Goal: Check status: Check status

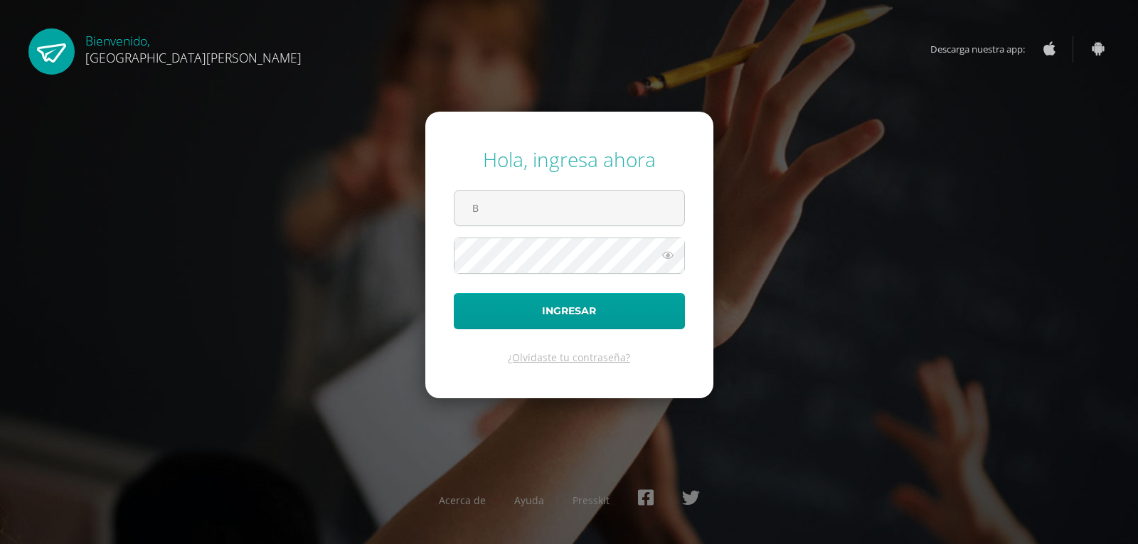
type input "brigitt.13@hotmail.com"
click at [454, 293] on button "Ingresar" at bounding box center [569, 311] width 231 height 36
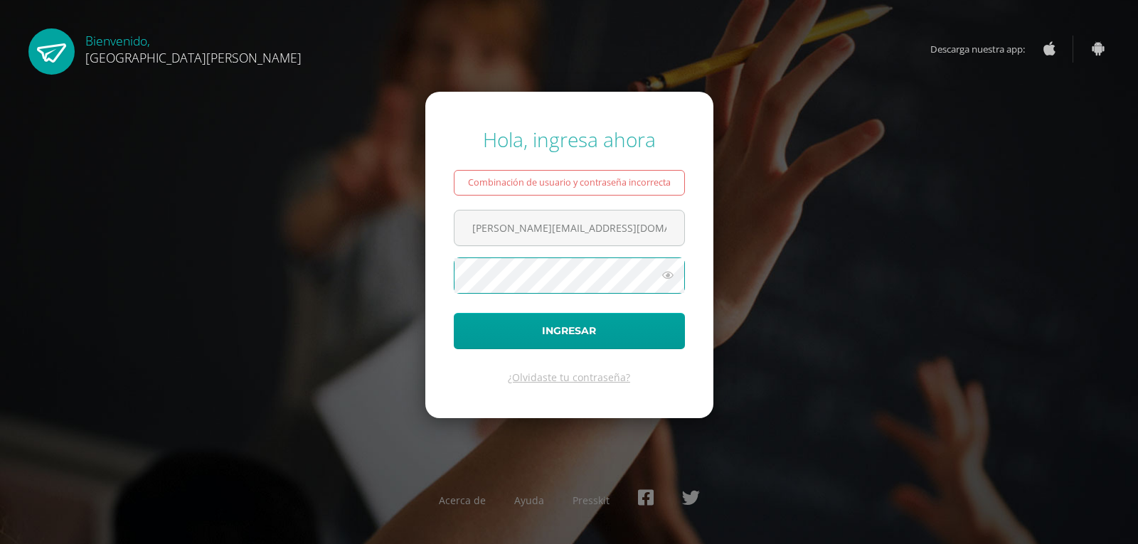
click at [454, 313] on button "Ingresar" at bounding box center [569, 331] width 231 height 36
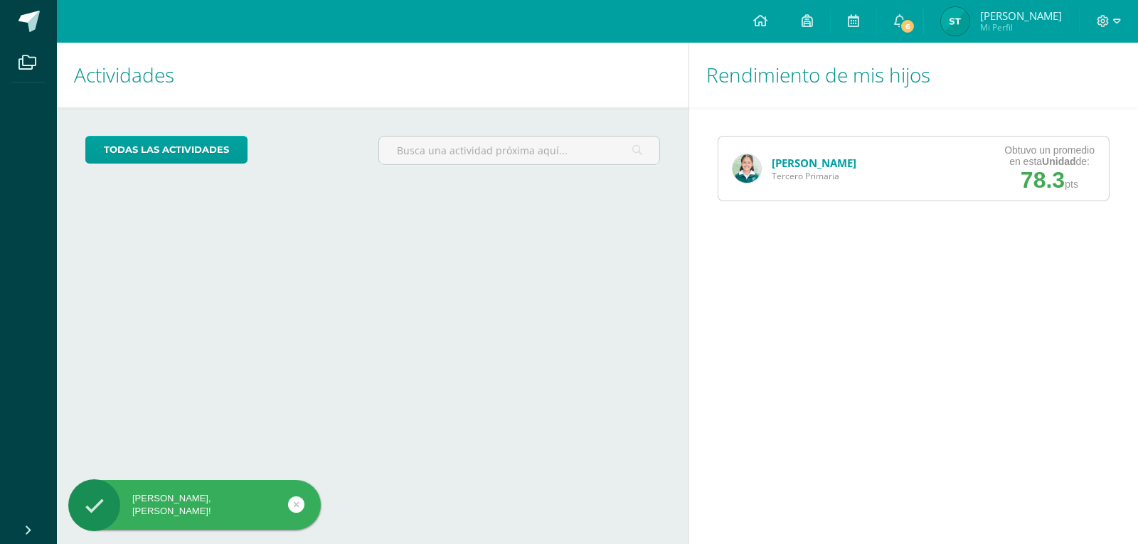
click at [805, 164] on link "[PERSON_NAME]" at bounding box center [813, 163] width 85 height 14
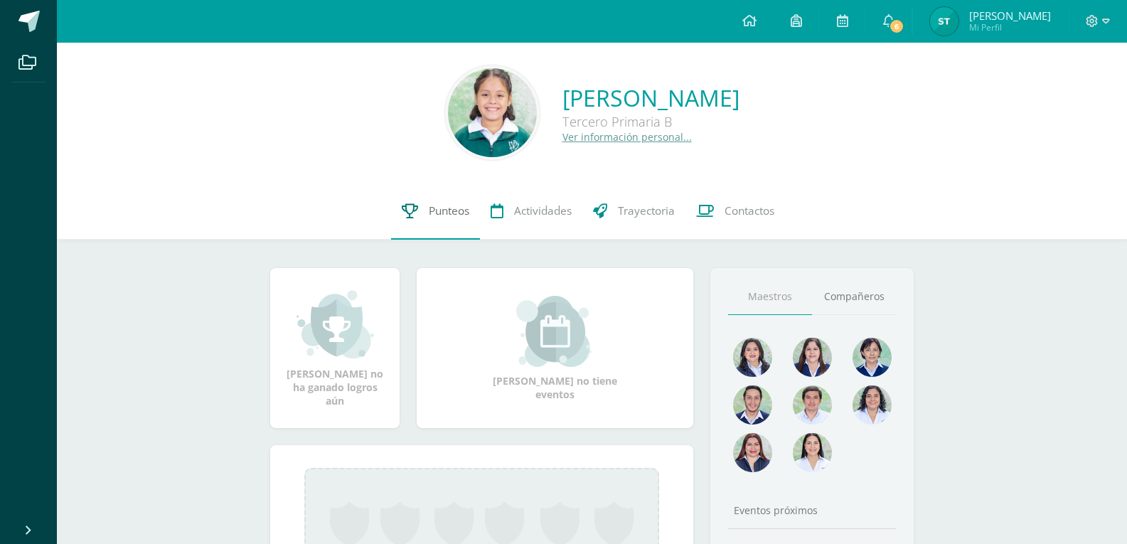
click at [447, 218] on span "Punteos" at bounding box center [449, 210] width 41 height 15
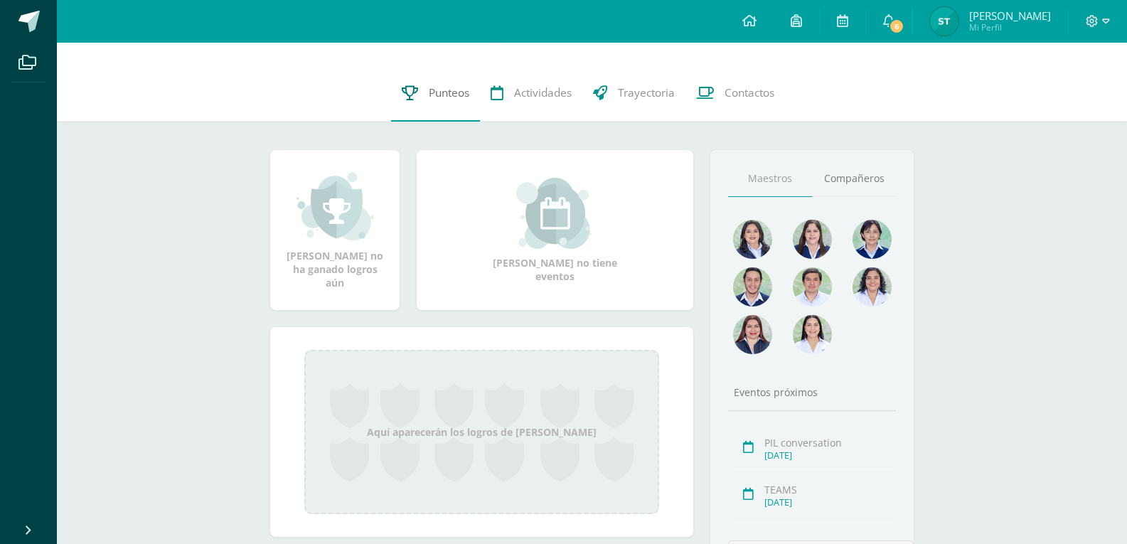
scroll to position [142, 0]
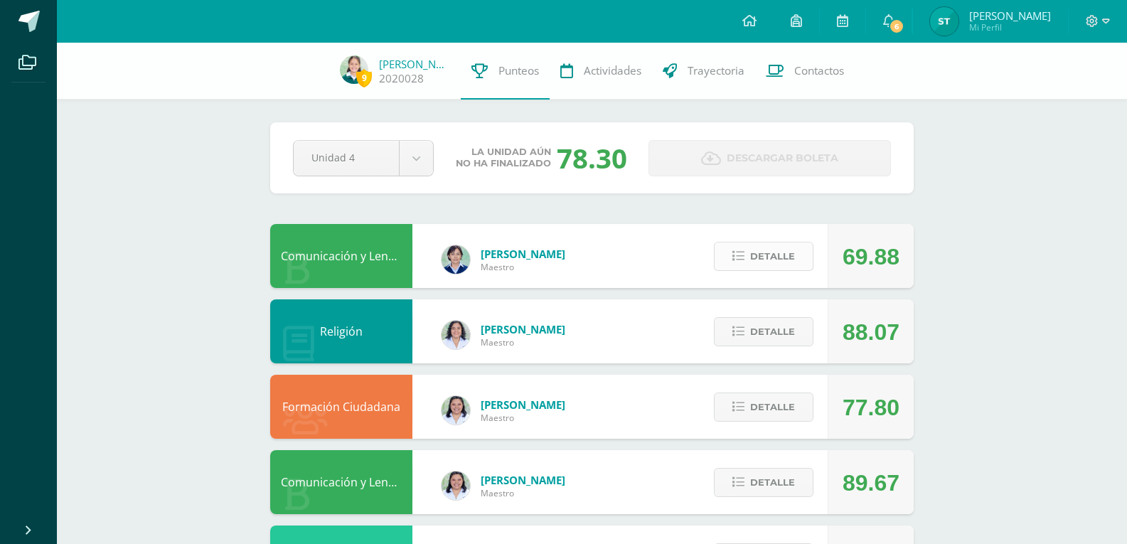
click at [746, 250] on button "Detalle" at bounding box center [764, 256] width 100 height 29
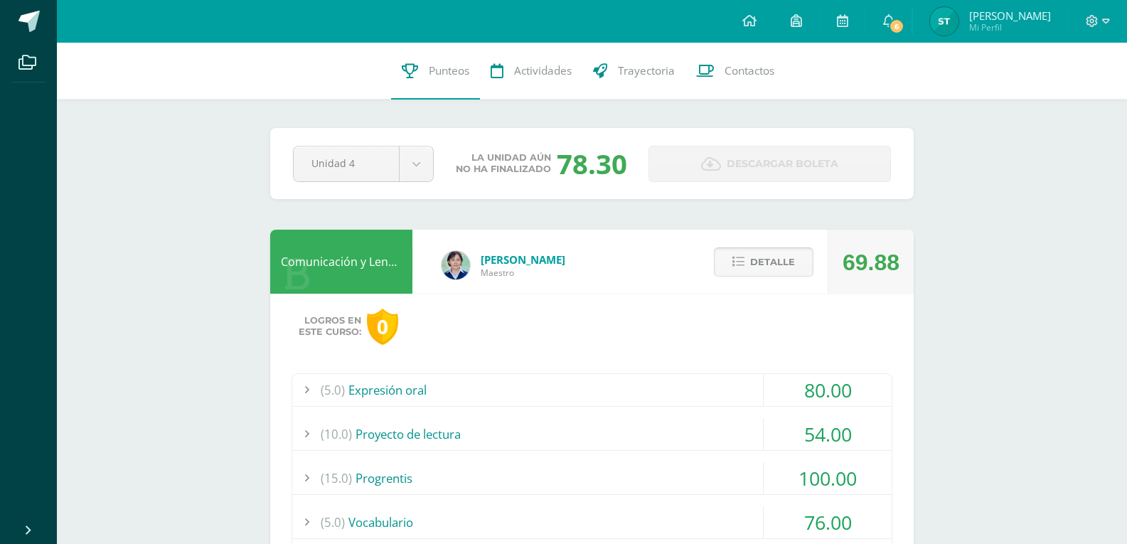
click at [762, 261] on span "Detalle" at bounding box center [772, 262] width 45 height 26
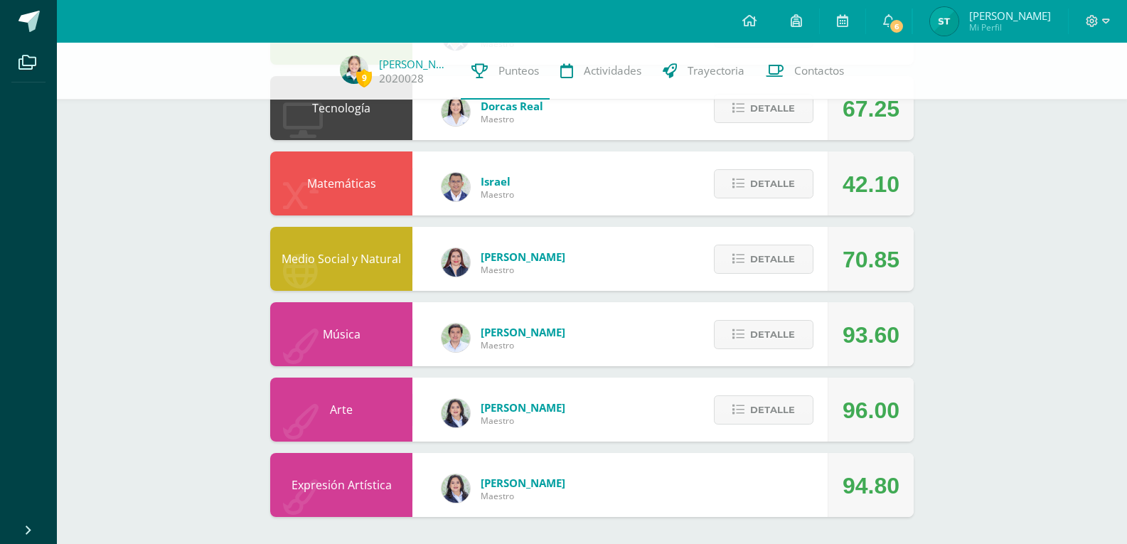
scroll to position [602, 0]
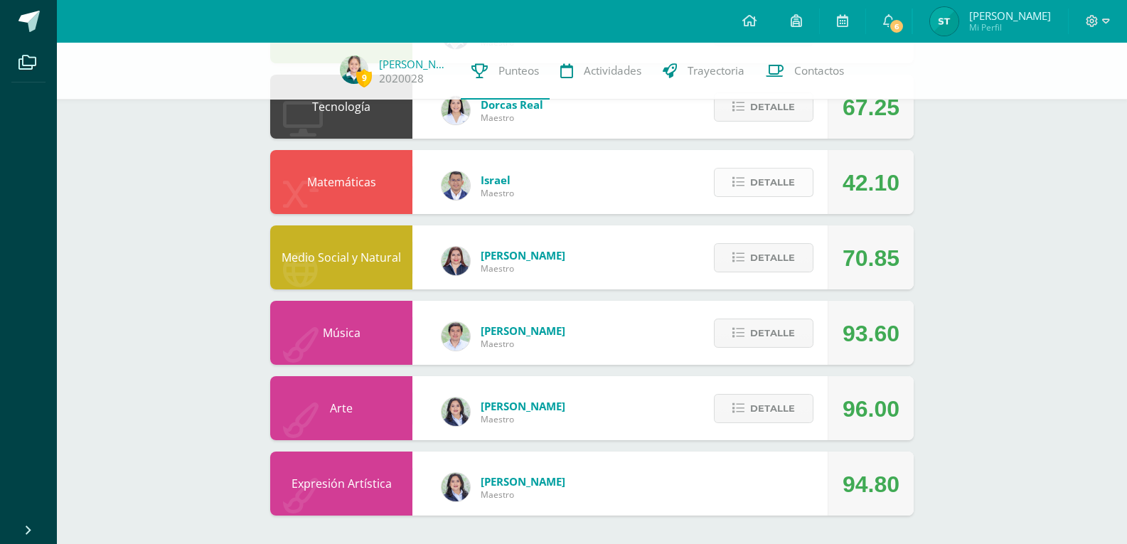
click at [744, 172] on button "Detalle" at bounding box center [764, 182] width 100 height 29
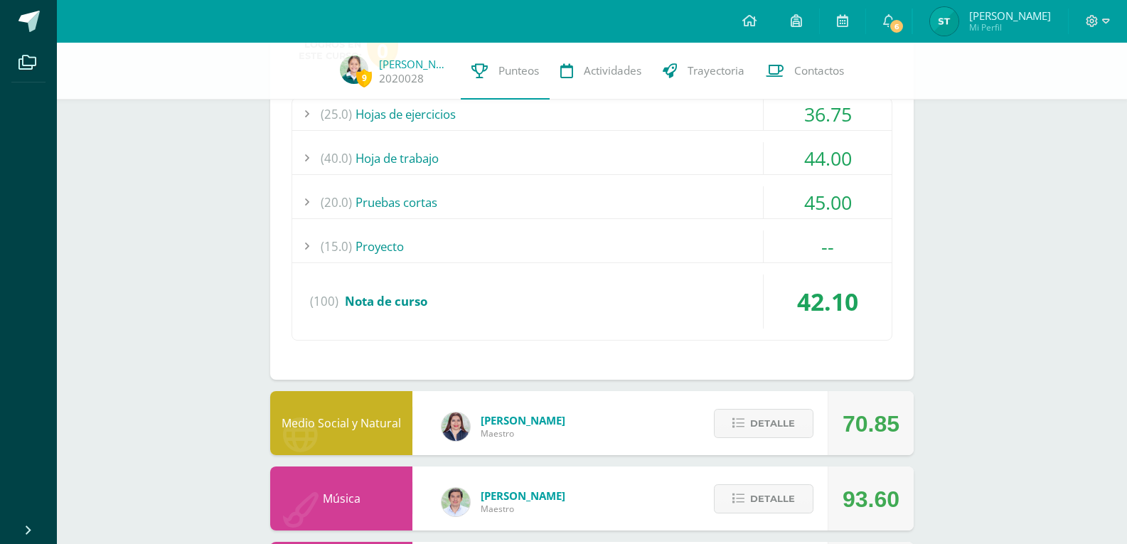
scroll to position [815, 0]
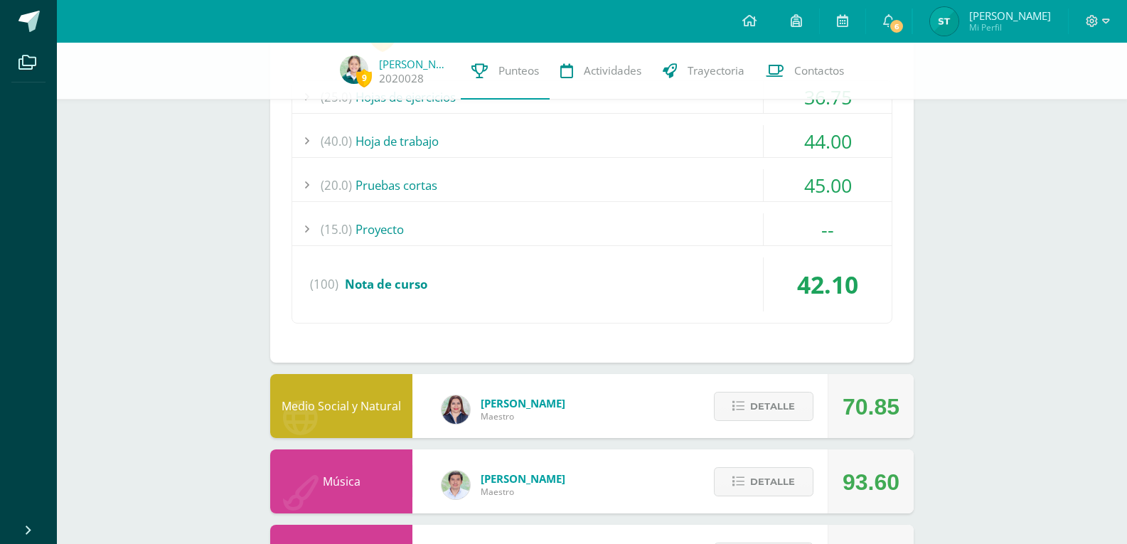
click at [358, 183] on div "(20.0) Pruebas cortas" at bounding box center [591, 185] width 599 height 32
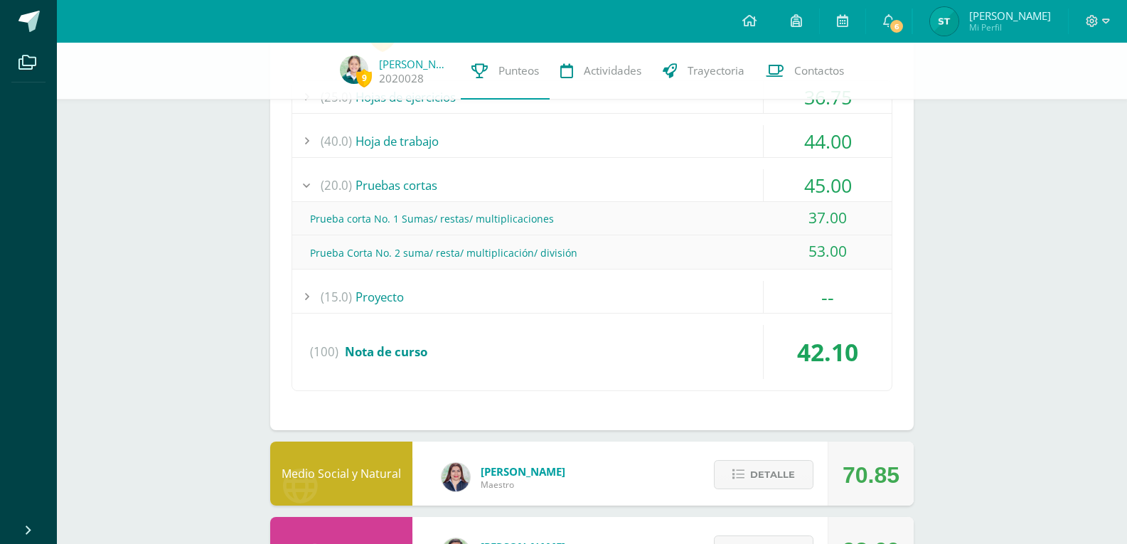
click at [359, 183] on div "(20.0) Pruebas cortas" at bounding box center [591, 185] width 599 height 32
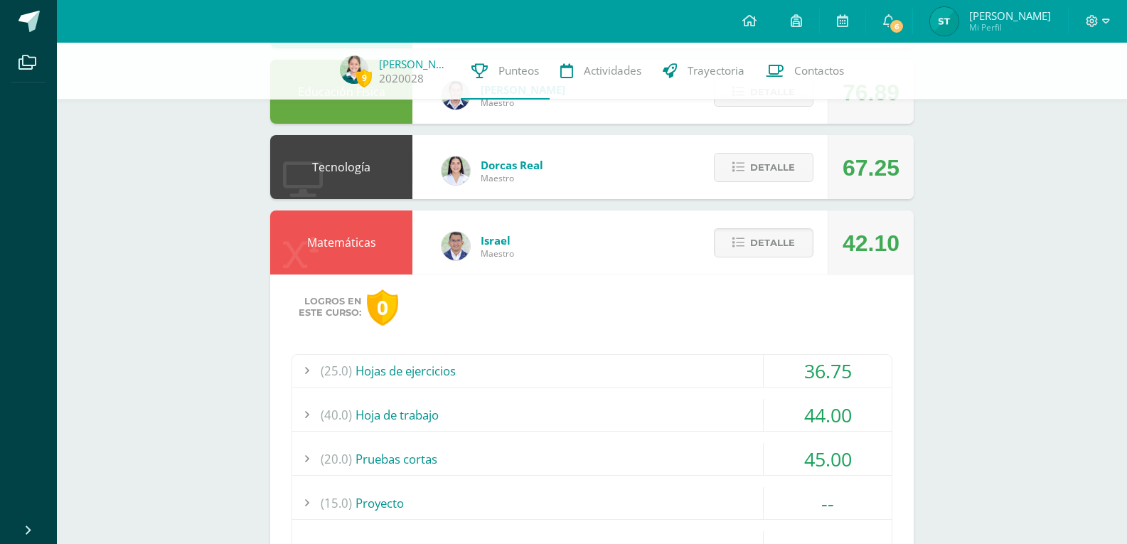
scroll to position [530, 0]
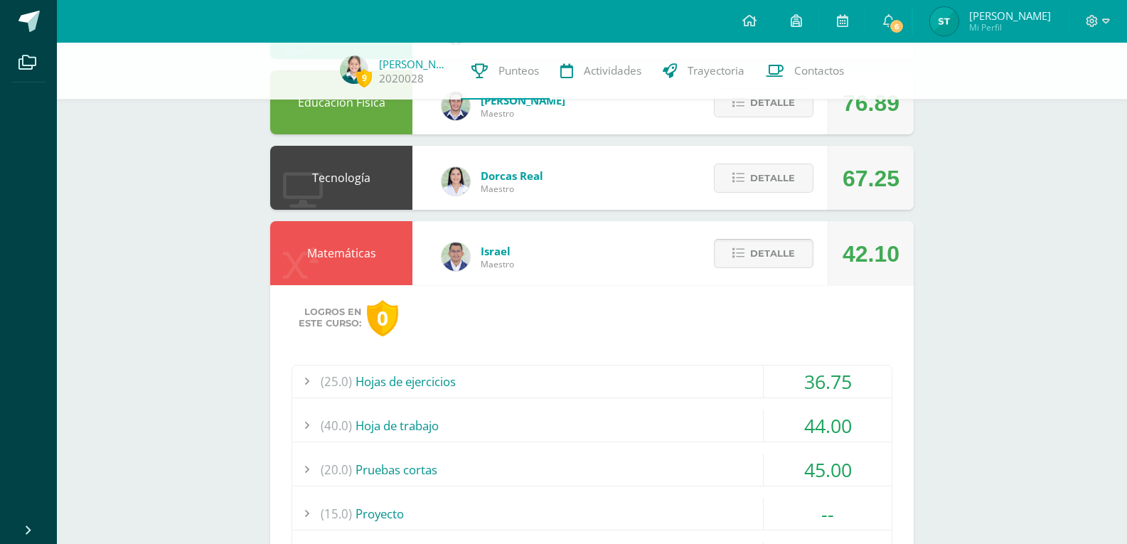
click at [763, 248] on span "Detalle" at bounding box center [772, 253] width 45 height 26
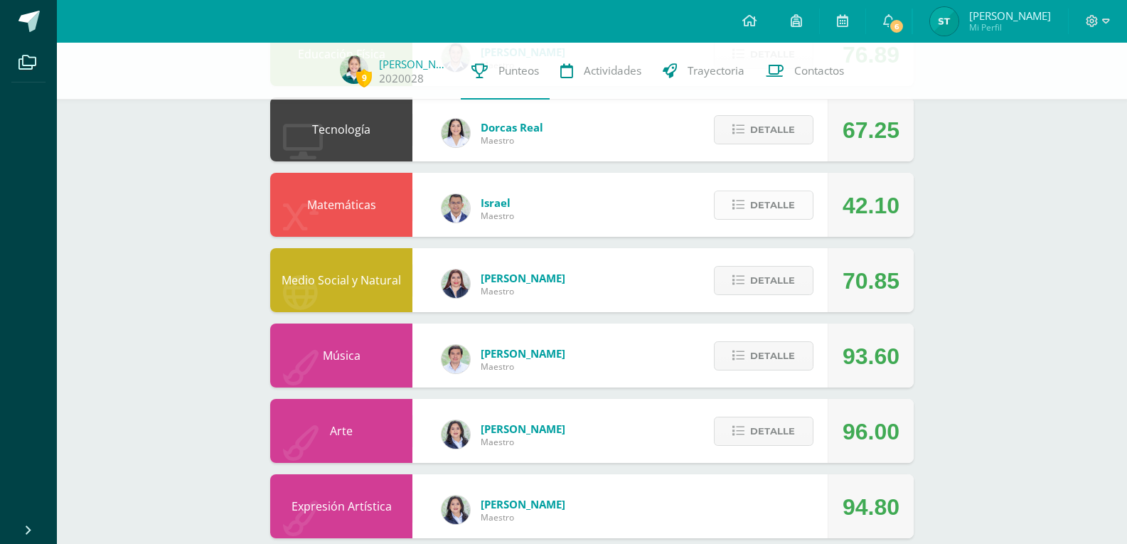
scroll to position [602, 0]
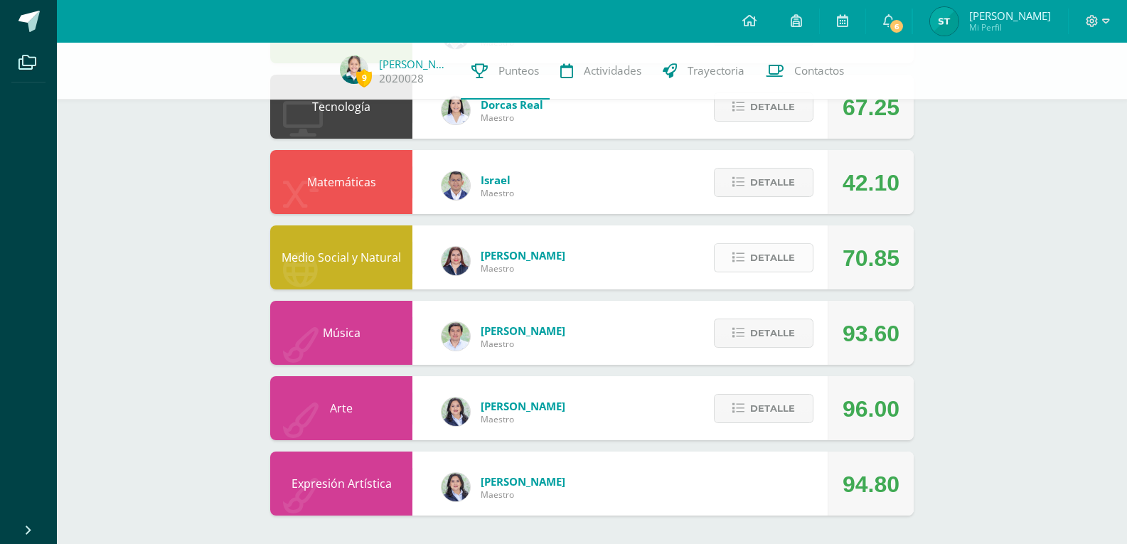
click at [754, 257] on span "Detalle" at bounding box center [772, 258] width 45 height 26
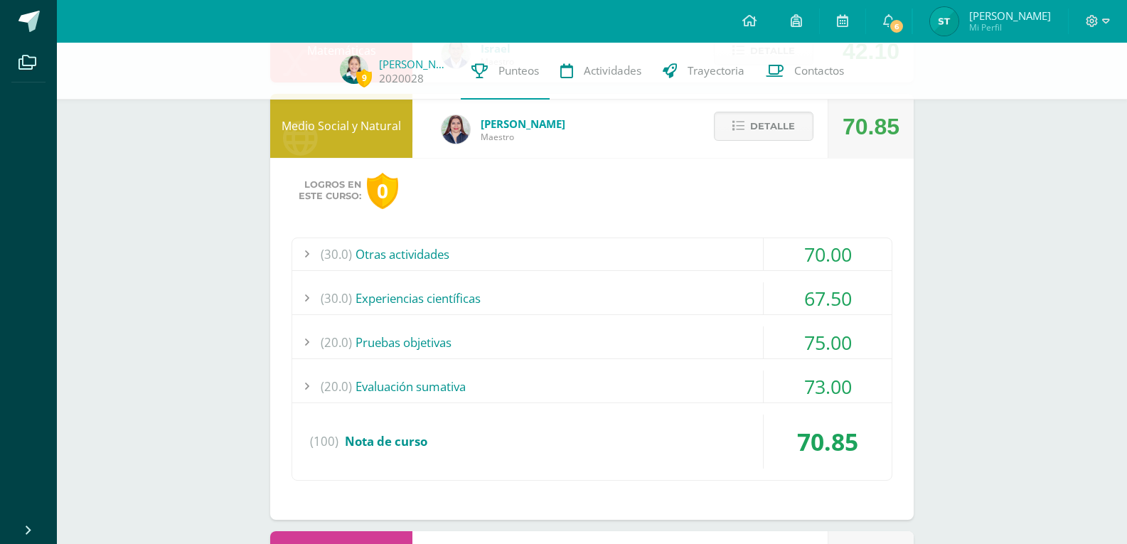
scroll to position [530, 0]
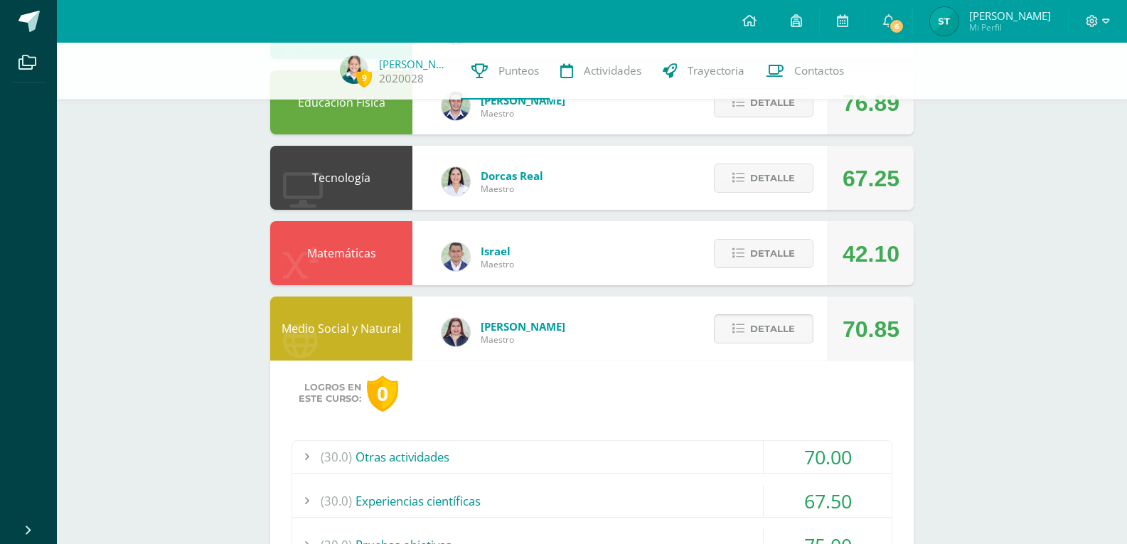
click at [747, 324] on button "Detalle" at bounding box center [764, 328] width 100 height 29
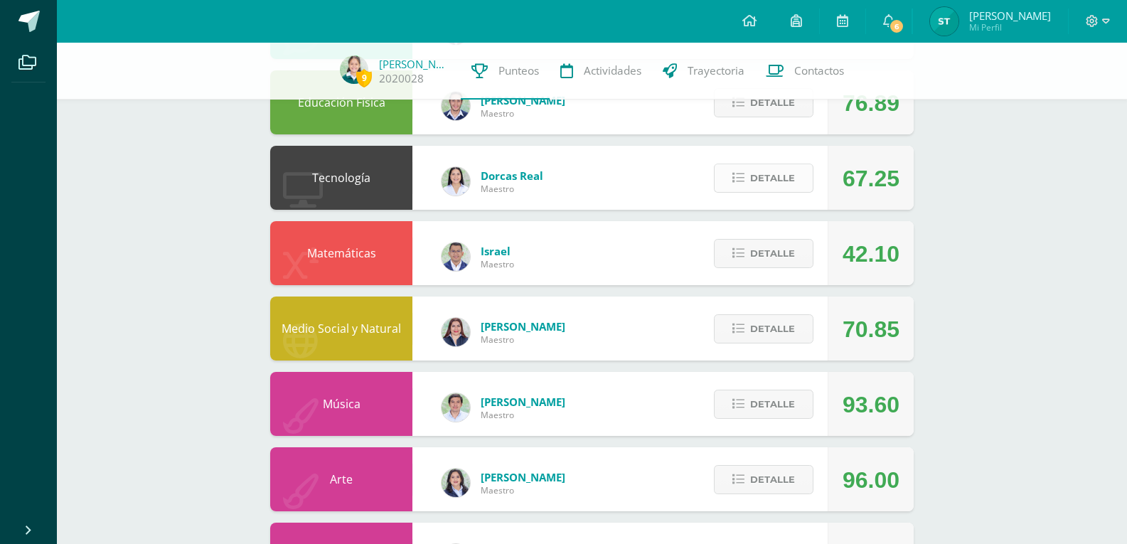
click at [741, 173] on icon at bounding box center [738, 178] width 12 height 12
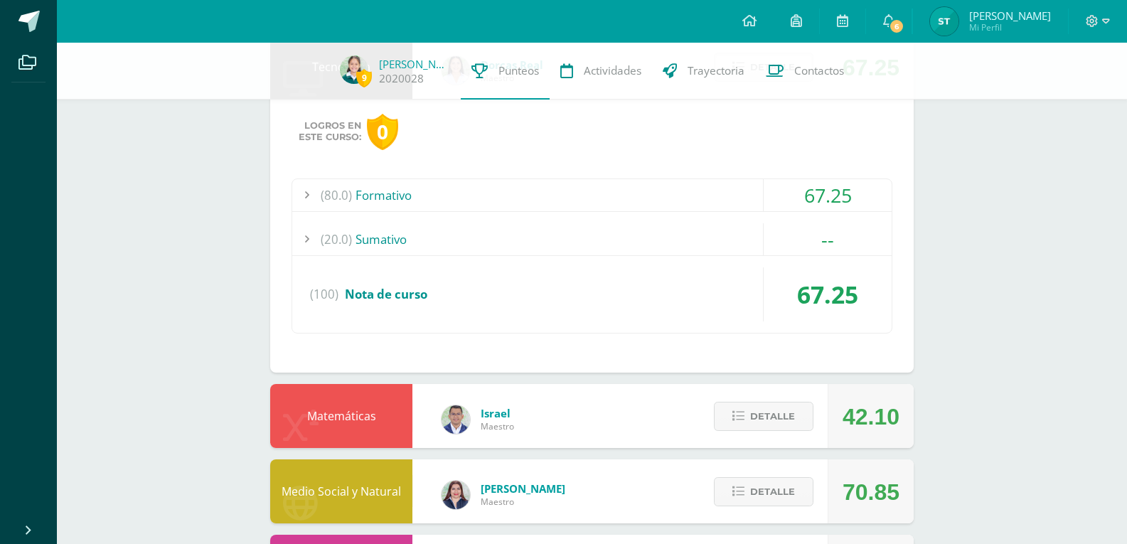
scroll to position [673, 0]
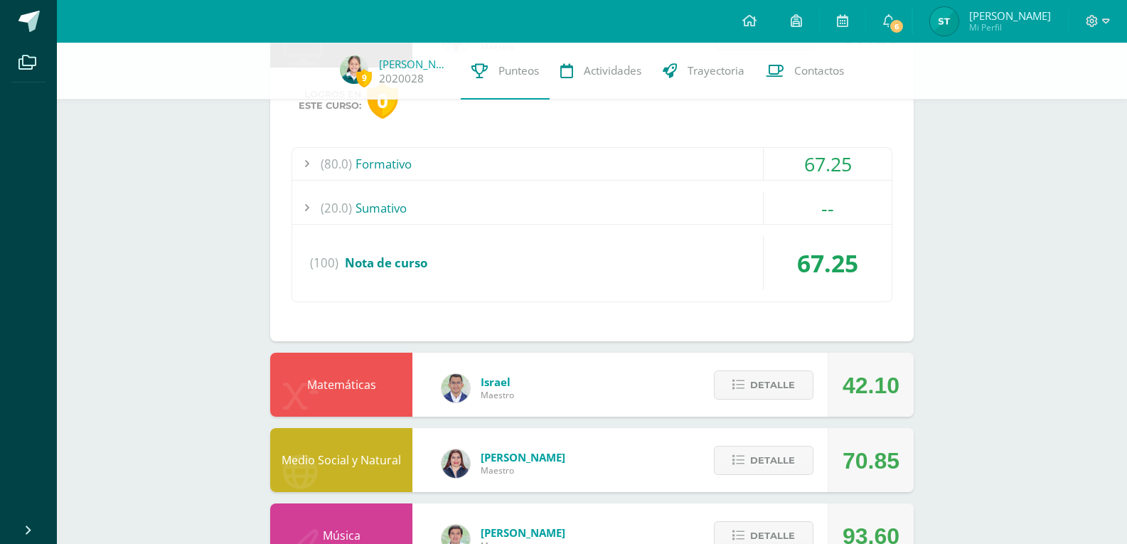
click at [380, 167] on div "(80.0) Formativo" at bounding box center [591, 164] width 599 height 32
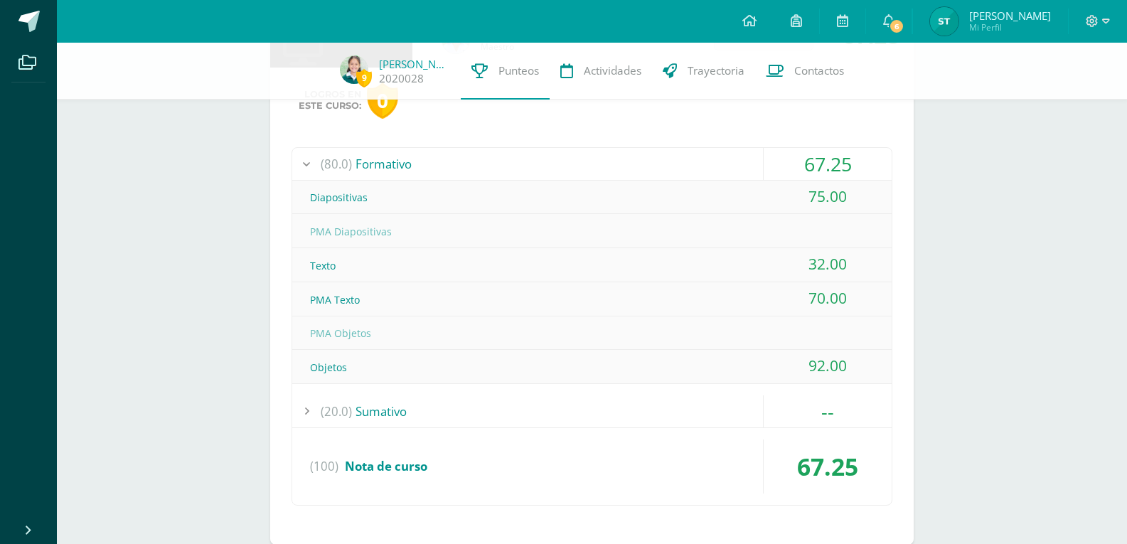
click at [380, 167] on div "(80.0) Formativo" at bounding box center [591, 164] width 599 height 32
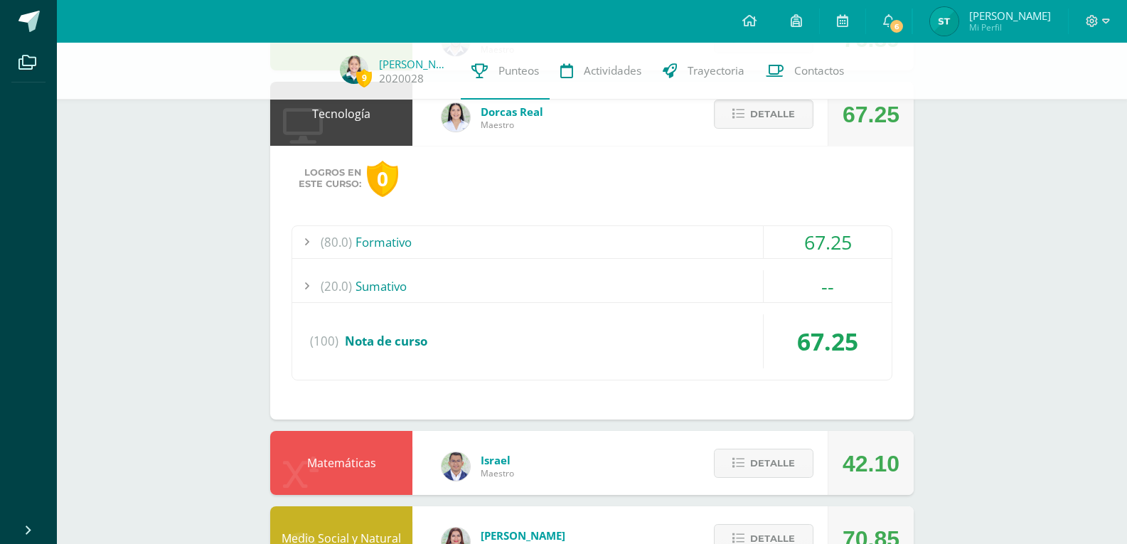
scroll to position [530, 0]
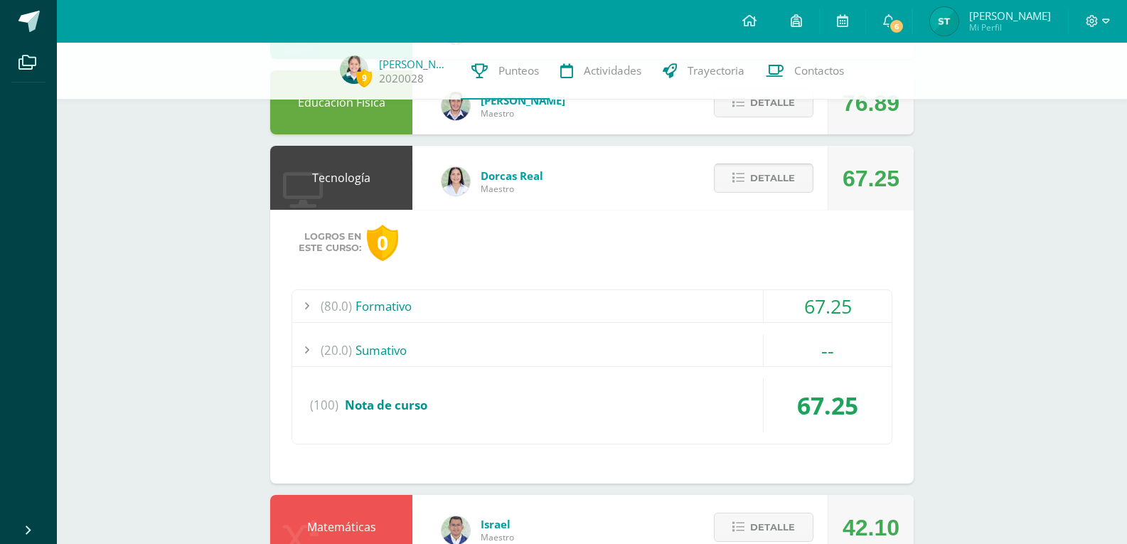
click at [751, 188] on span "Detalle" at bounding box center [772, 178] width 45 height 26
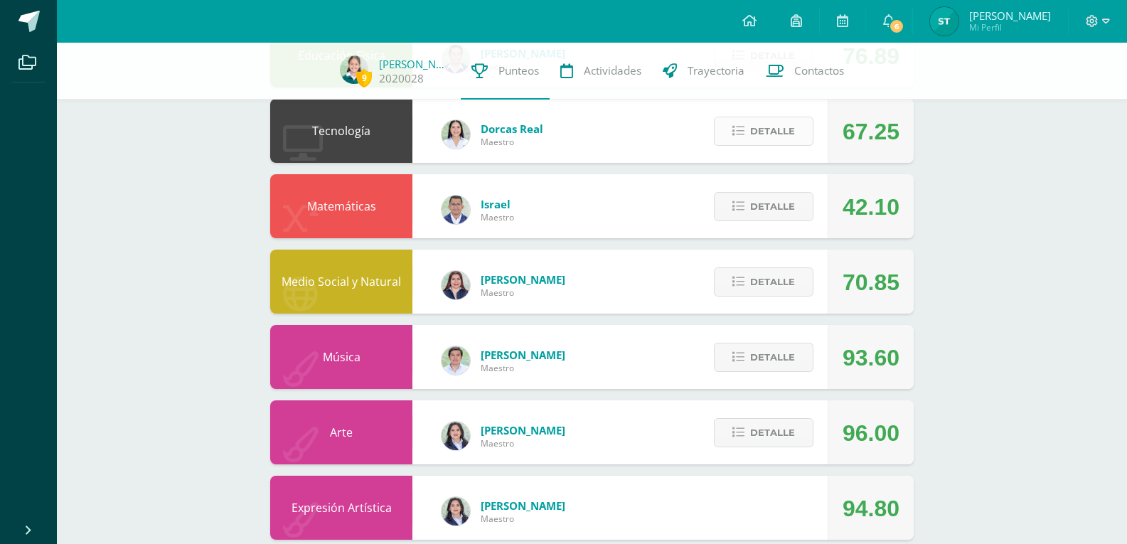
scroll to position [602, 0]
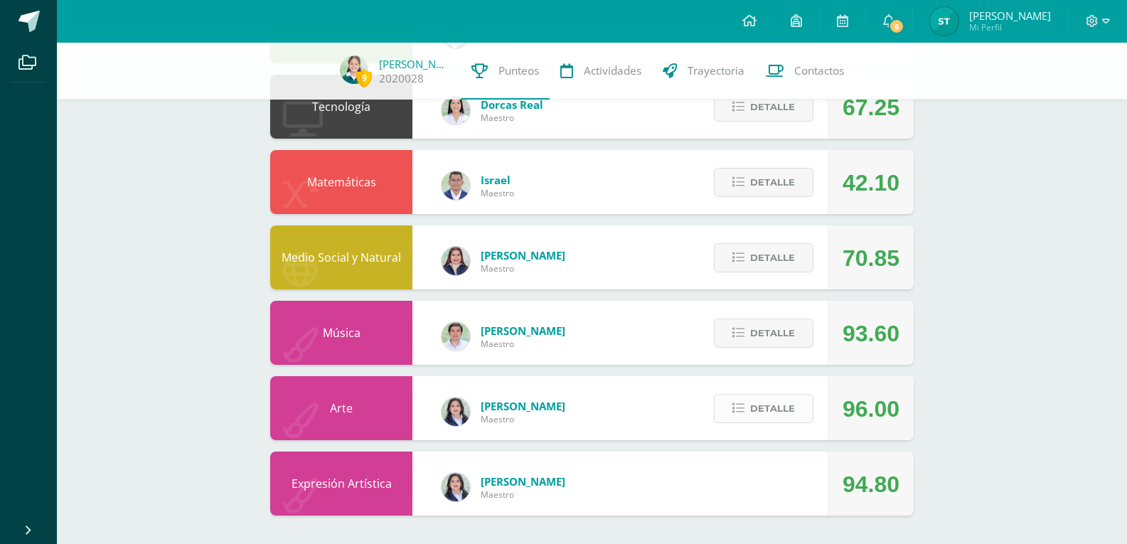
click at [748, 402] on button "Detalle" at bounding box center [764, 408] width 100 height 29
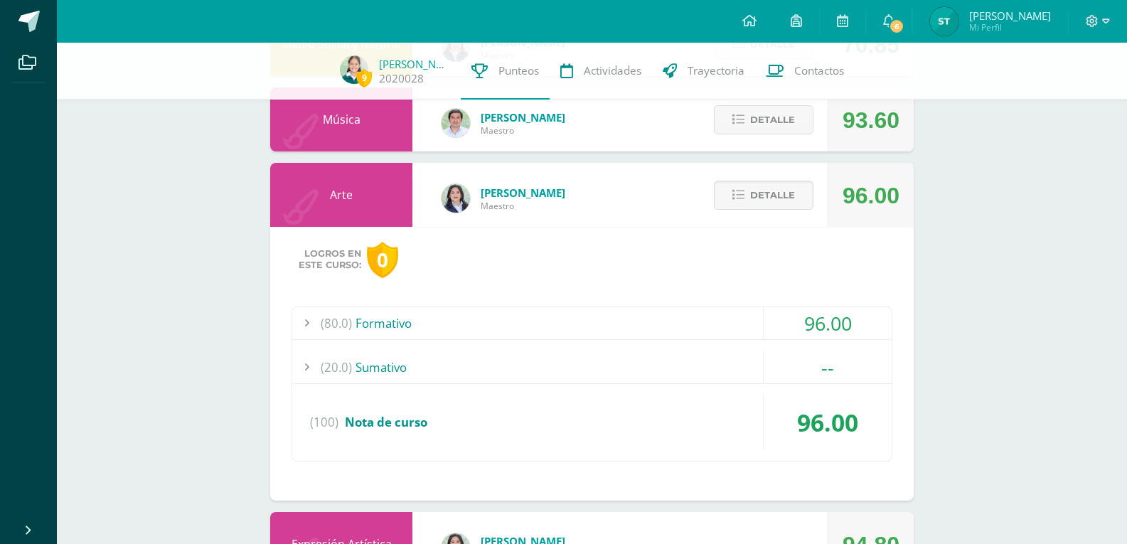
scroll to position [875, 0]
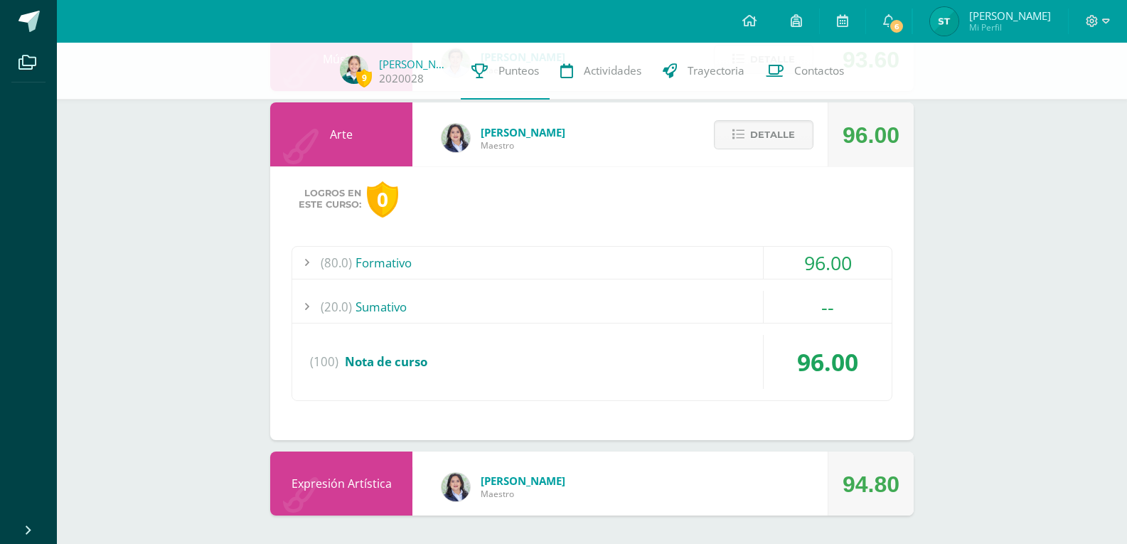
click at [371, 308] on div "(20.0) Sumativo" at bounding box center [591, 307] width 599 height 32
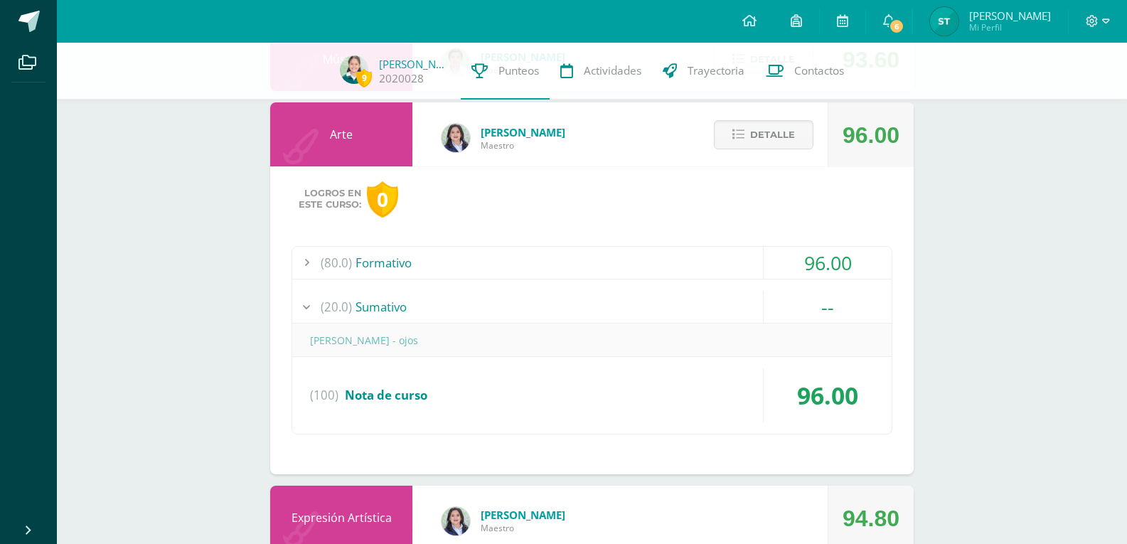
click at [371, 308] on div "(20.0) Sumativo" at bounding box center [591, 307] width 599 height 32
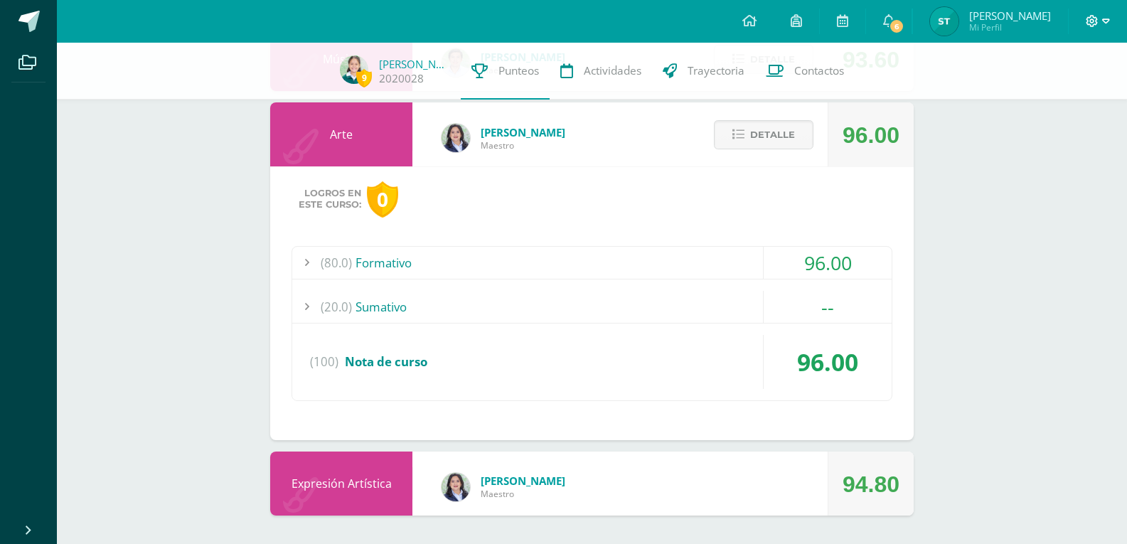
click at [1091, 21] on icon at bounding box center [1092, 21] width 12 height 12
click at [1059, 95] on span "Cerrar sesión" at bounding box center [1062, 97] width 64 height 14
